Goal: Task Accomplishment & Management: Manage account settings

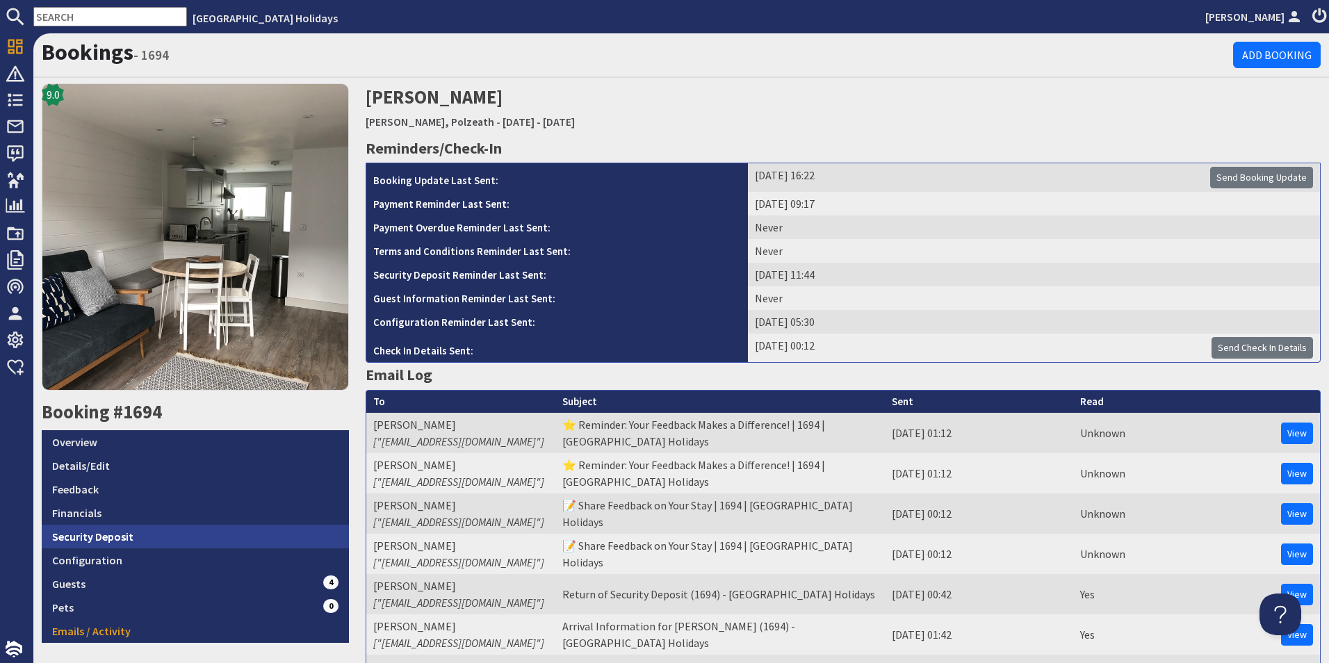
click at [138, 535] on link "Security Deposit" at bounding box center [195, 537] width 307 height 24
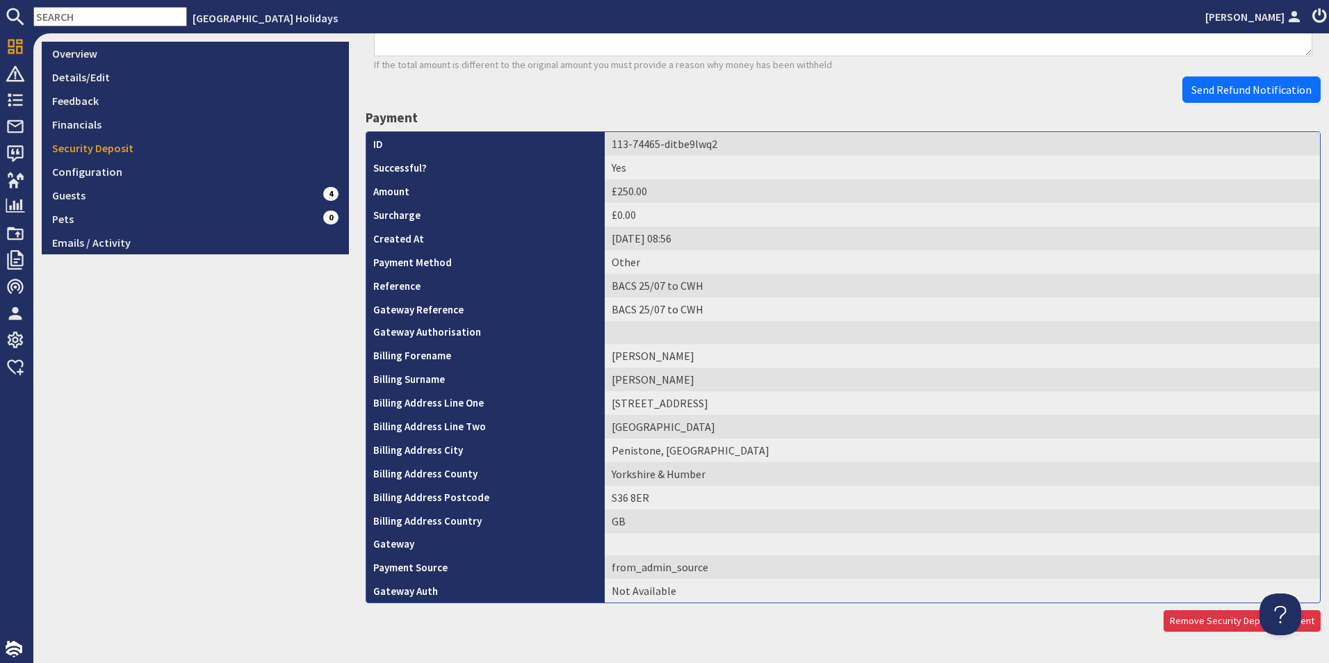
scroll to position [427, 0]
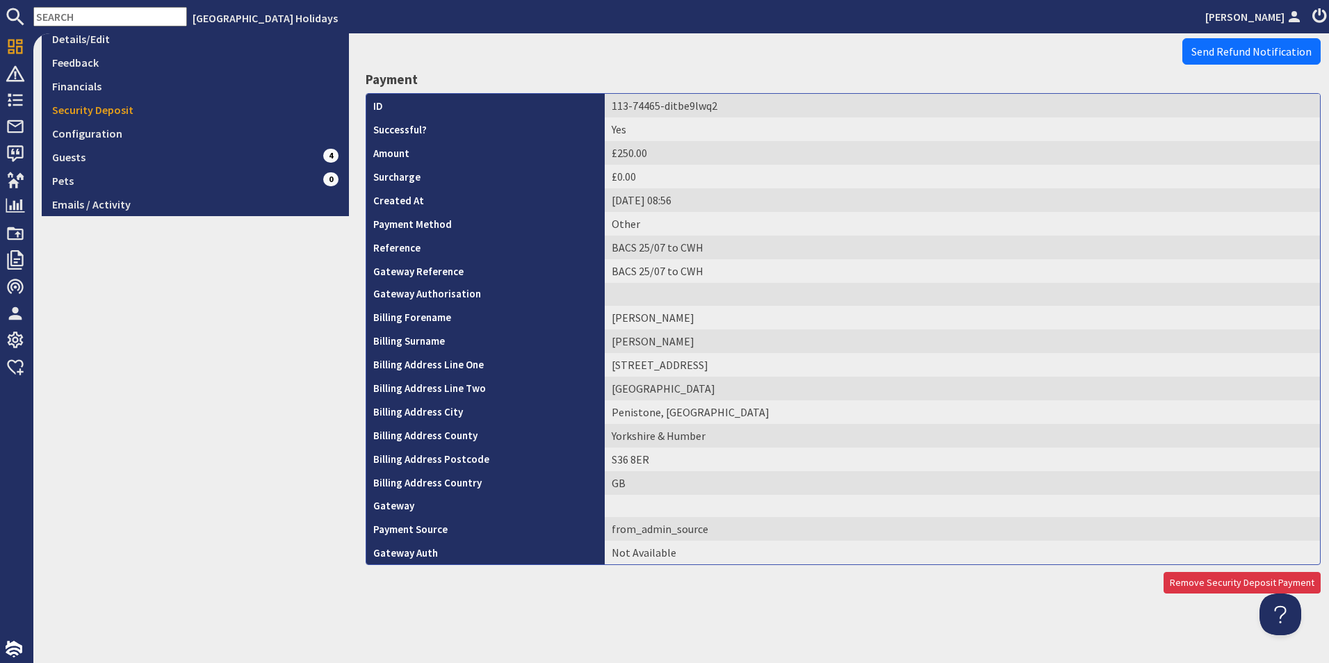
click at [680, 275] on td "BACS 25/07 to CWH" at bounding box center [962, 271] width 715 height 24
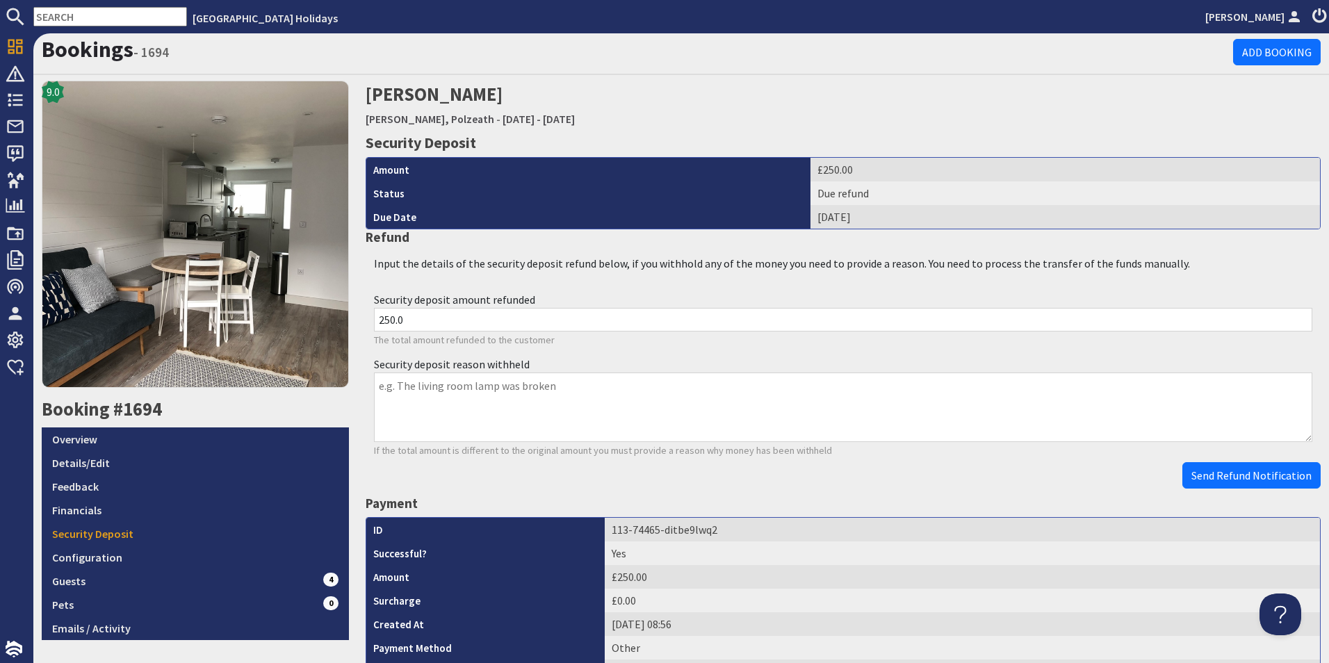
scroll to position [0, 0]
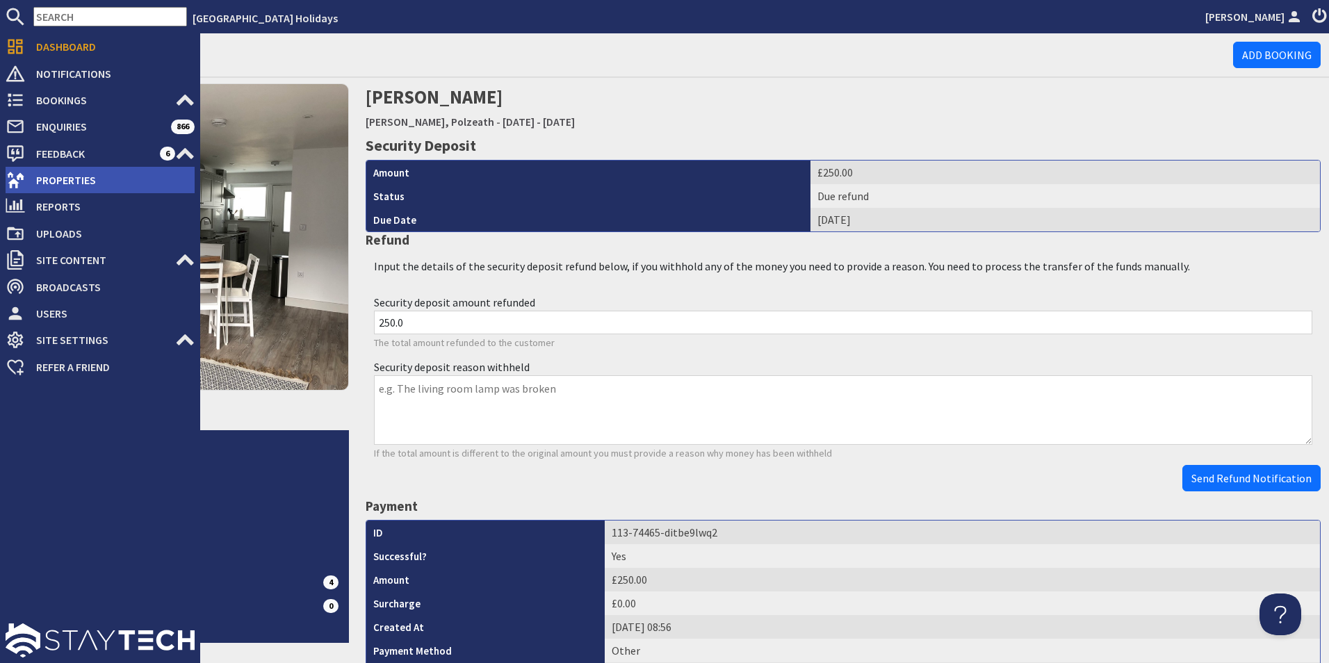
click at [32, 184] on span "Properties" at bounding box center [110, 180] width 170 height 22
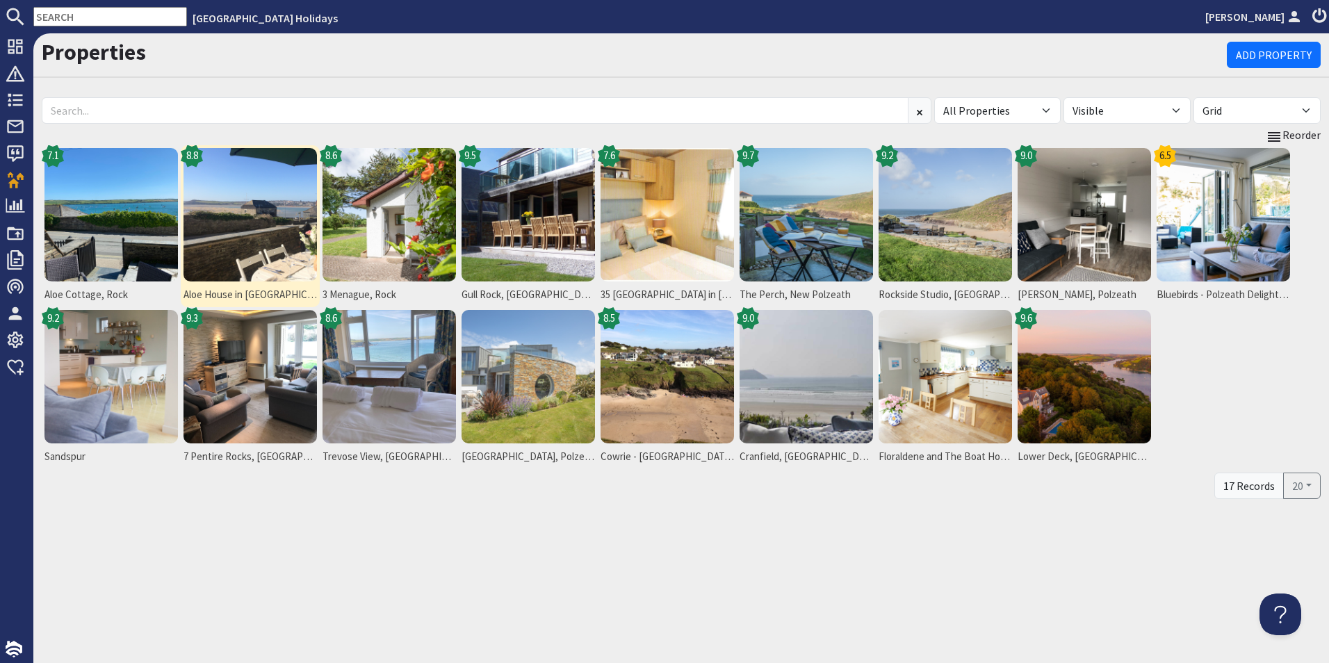
click at [250, 200] on img at bounding box center [251, 215] width 134 height 134
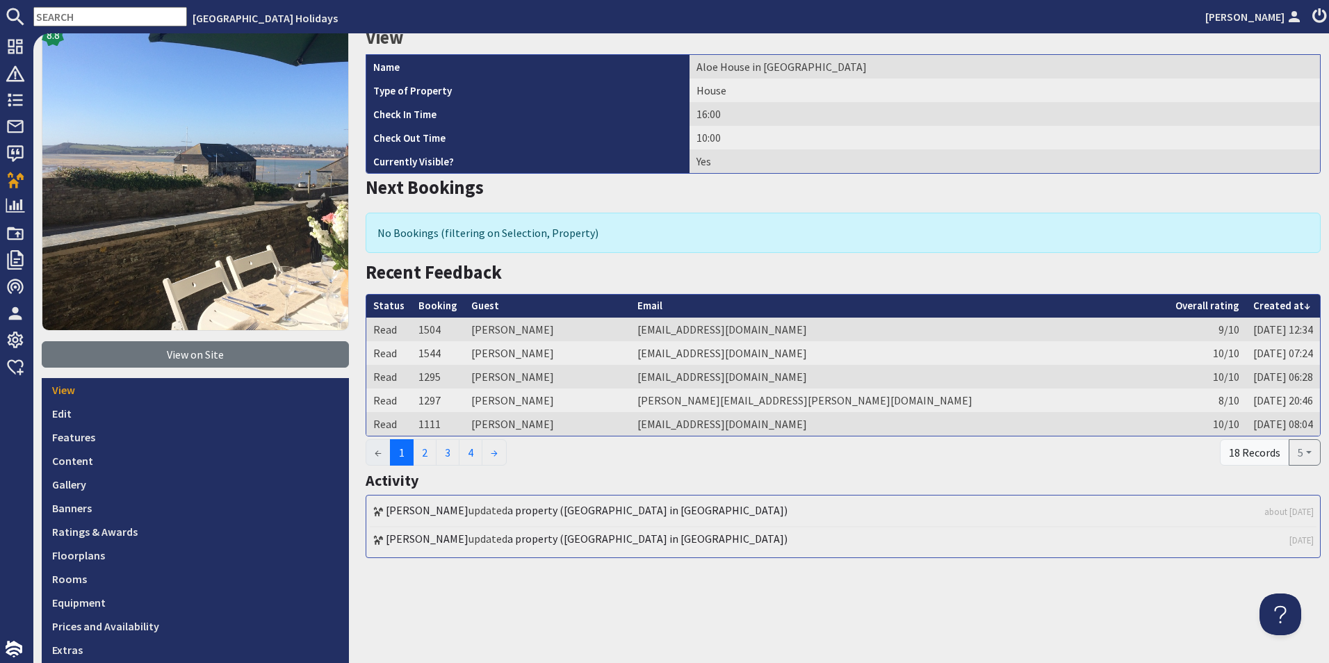
scroll to position [197, 0]
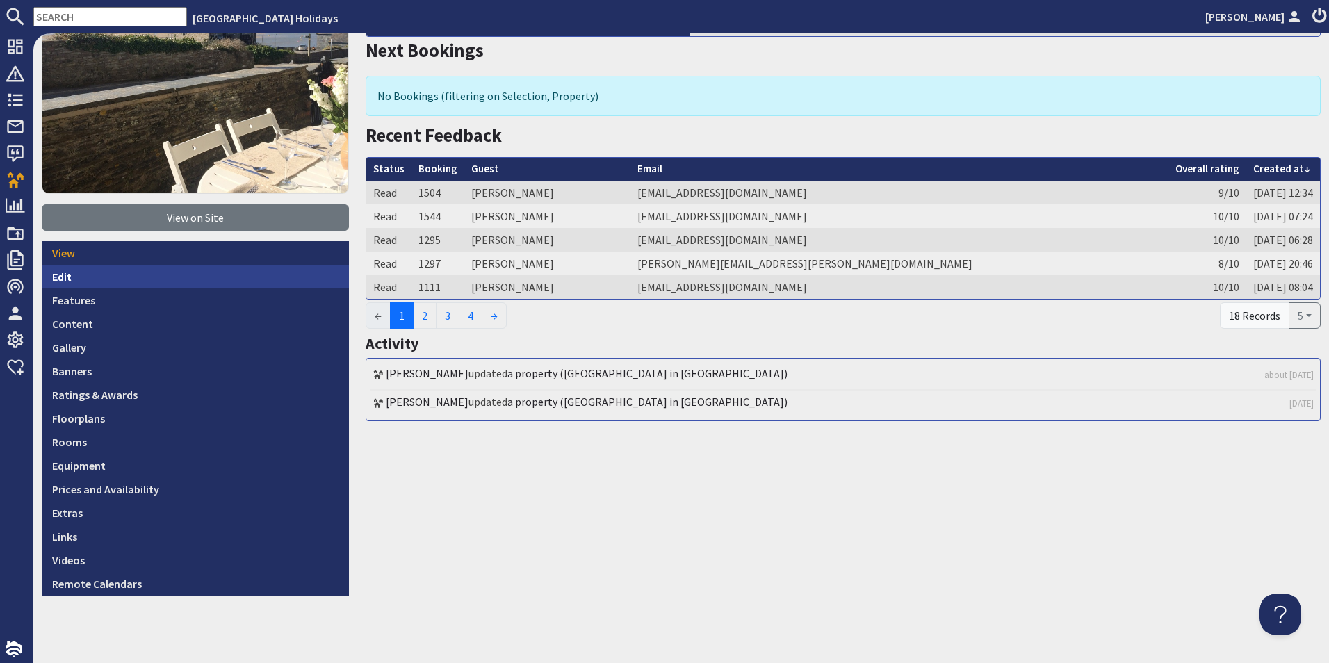
click at [92, 282] on link "Edit" at bounding box center [195, 277] width 307 height 24
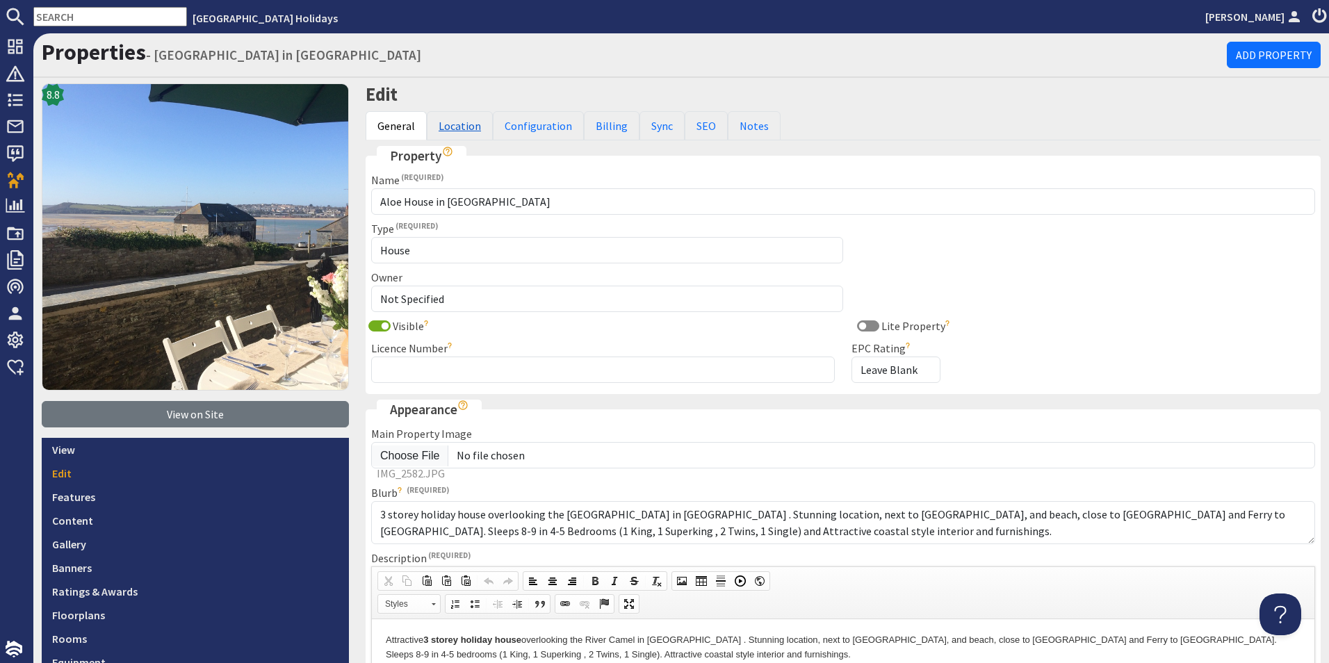
click at [443, 121] on link "Location" at bounding box center [460, 125] width 66 height 29
